Goal: Task Accomplishment & Management: Complete application form

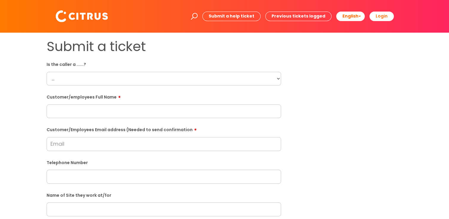
click at [277, 79] on select "... Citrus Customer Citrus Employee [DEMOGRAPHIC_DATA] Supplier" at bounding box center [164, 79] width 234 height 14
select select "Citrus Employee"
click at [47, 72] on select "... Citrus Customer Citrus Employee [DEMOGRAPHIC_DATA] Supplier" at bounding box center [164, 79] width 234 height 14
click at [90, 114] on input "text" at bounding box center [164, 111] width 234 height 14
drag, startPoint x: 95, startPoint y: 111, endPoint x: 44, endPoint y: 111, distance: 51.0
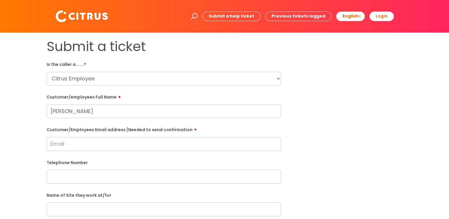
click at [45, 111] on div "Submit a ticket Is the caller a ......? ... Citrus Customer Citrus Employee [DE…" at bounding box center [163, 209] width 243 height 341
type input "[PERSON_NAME]"
click at [64, 149] on input "Customer/Employees Email address (Needed to send confirmation" at bounding box center [164, 144] width 234 height 14
click at [116, 81] on select "... Citrus Customer Citrus Employee Contractor Supplier" at bounding box center [164, 79] width 234 height 14
select select "Contractor"
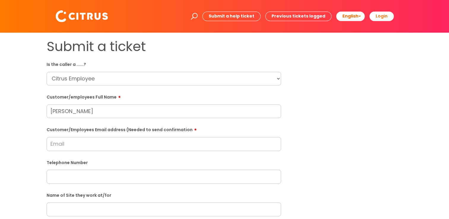
click at [47, 72] on select "... Citrus Customer Citrus Employee Contractor Supplier" at bounding box center [164, 79] width 234 height 14
click at [88, 144] on input "Customer/Employees Email address (Needed to send confirmation" at bounding box center [164, 144] width 234 height 14
click at [100, 115] on input "Jessica Edwards" at bounding box center [164, 111] width 234 height 14
click at [77, 146] on input "Customer/Employees Email address (Needed to send confirmation" at bounding box center [164, 144] width 234 height 14
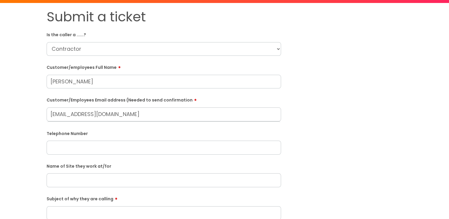
click at [87, 147] on input "text" at bounding box center [164, 148] width 234 height 14
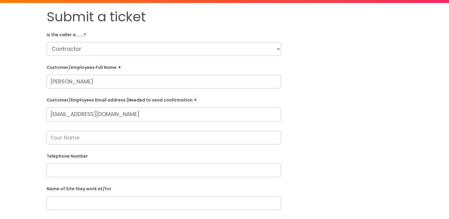
click at [74, 114] on input "jedwards00@gmail.com" at bounding box center [164, 114] width 234 height 14
type input "jedwards10600@gmail.com"
click at [113, 139] on input "text" at bounding box center [164, 138] width 234 height 14
click at [101, 173] on input "text" at bounding box center [164, 170] width 234 height 14
click at [87, 142] on input "text" at bounding box center [164, 138] width 234 height 14
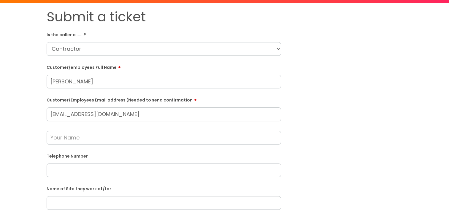
click at [85, 167] on input "text" at bounding box center [164, 170] width 234 height 14
paste input "07400087415"
type input "07400087415"
click at [110, 204] on input "text" at bounding box center [164, 203] width 234 height 14
click at [86, 206] on input "Newland Acedmy" at bounding box center [164, 203] width 234 height 14
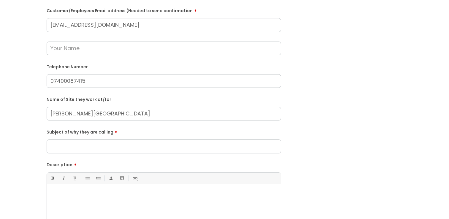
scroll to position [119, 0]
type input "Newland Academy"
click at [71, 150] on input "Subject of why they are calling" at bounding box center [164, 147] width 234 height 14
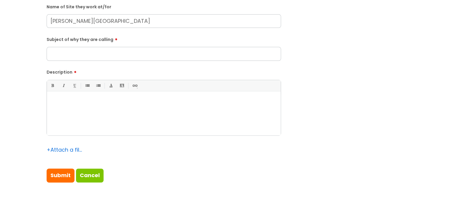
scroll to position [206, 0]
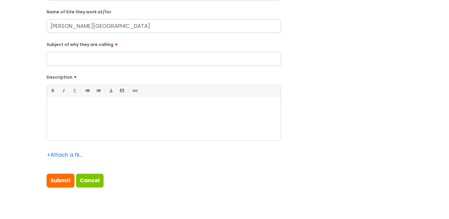
click at [68, 53] on input "Subject of why they are calling" at bounding box center [164, 59] width 234 height 14
type input "Clocking in issue"
click at [80, 108] on p at bounding box center [163, 106] width 225 height 5
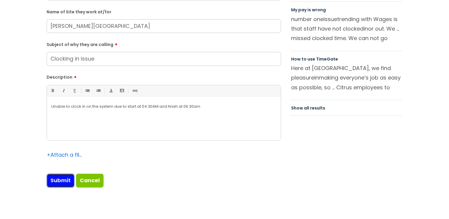
click at [67, 177] on input "Submit" at bounding box center [61, 181] width 28 height 14
type input "Please Wait..."
